Goal: Task Accomplishment & Management: Complete application form

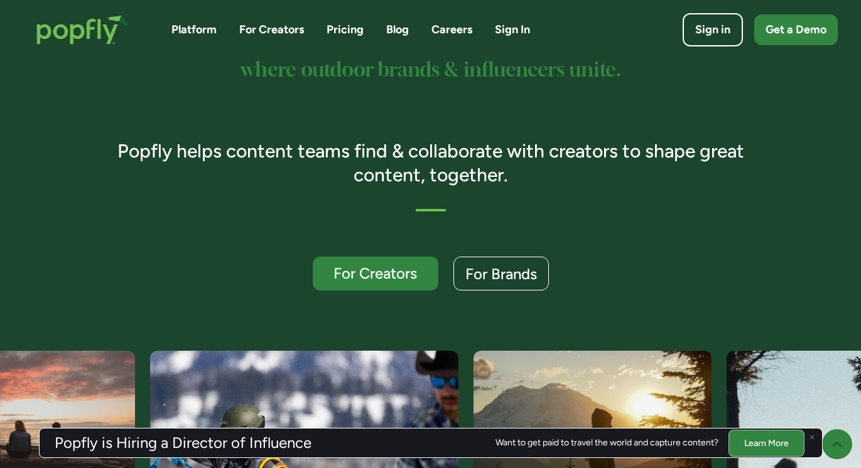
scroll to position [216, 0]
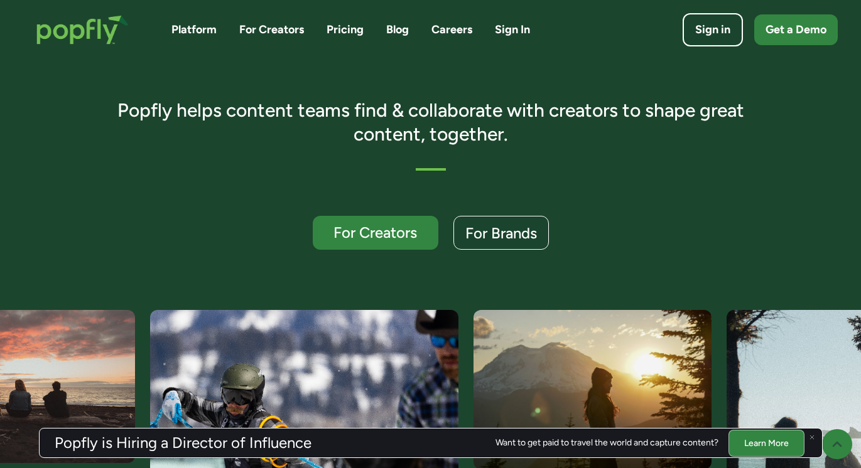
click at [230, 442] on h3 "Popfly is Hiring a Director of Influence" at bounding box center [183, 443] width 257 height 15
click at [460, 30] on link "Careers" at bounding box center [451, 30] width 41 height 16
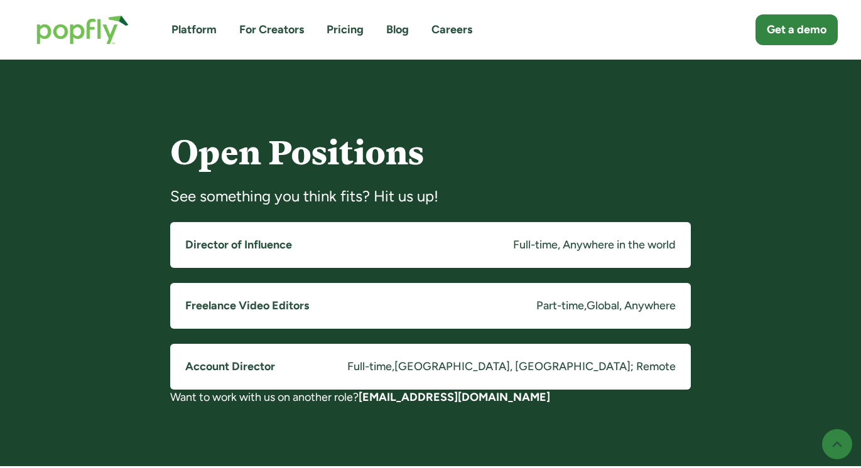
scroll to position [1006, 0]
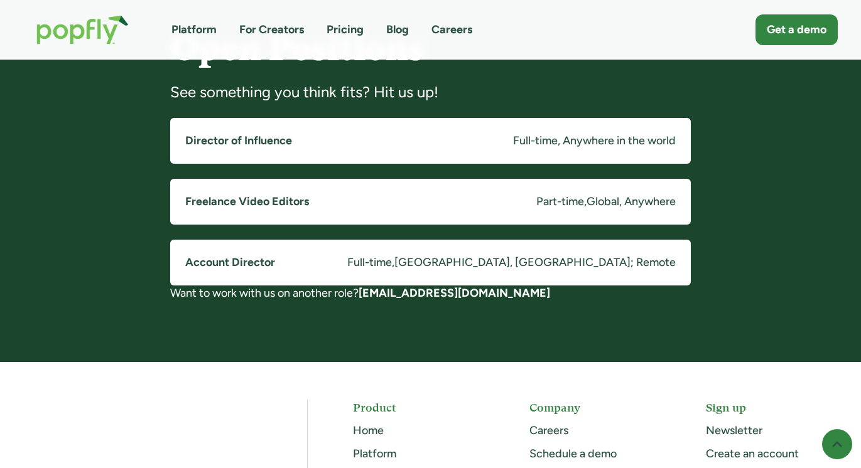
click at [569, 257] on div "[GEOGRAPHIC_DATA], [GEOGRAPHIC_DATA]; Remote" at bounding box center [534, 263] width 281 height 16
click at [525, 136] on div "Full-time, Anywhere in the world" at bounding box center [594, 141] width 163 height 16
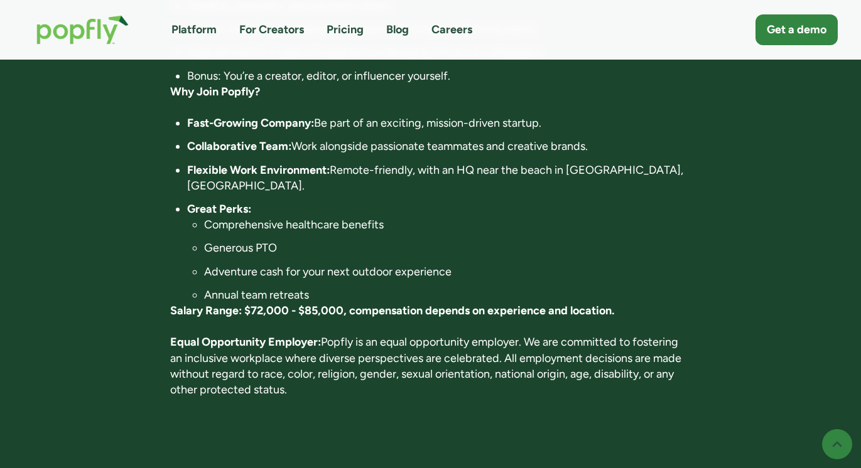
scroll to position [874, 0]
